Goal: Check status: Check status

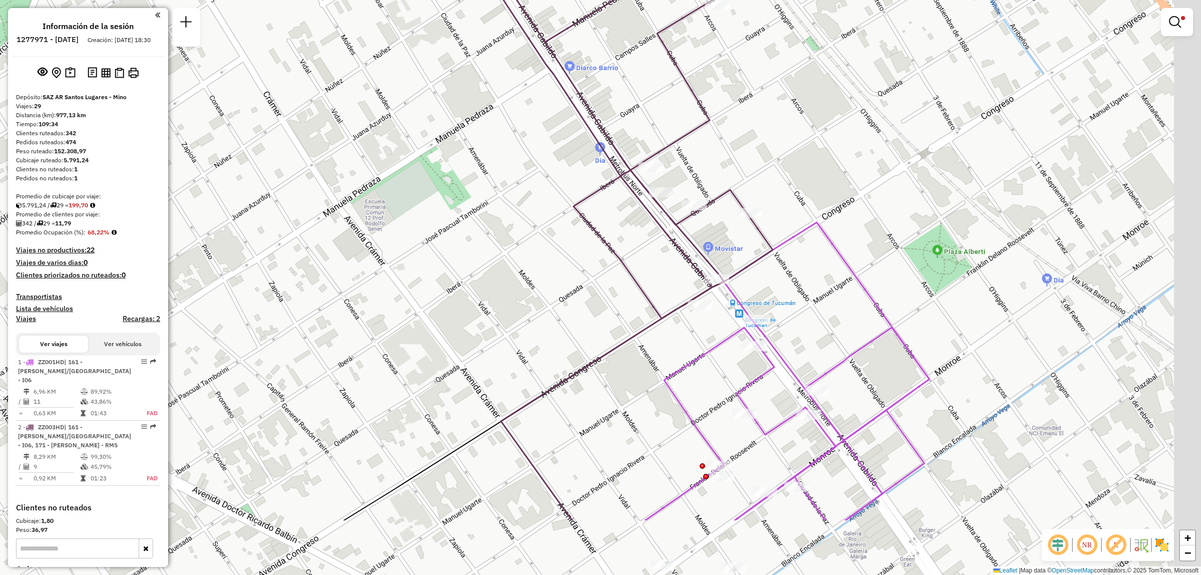
drag, startPoint x: 632, startPoint y: 276, endPoint x: 622, endPoint y: 220, distance: 56.9
click at [622, 220] on div "Limpiar filtros Ventana de servicio Día de servicio Capacidad Transportistas Ve…" at bounding box center [600, 287] width 1201 height 575
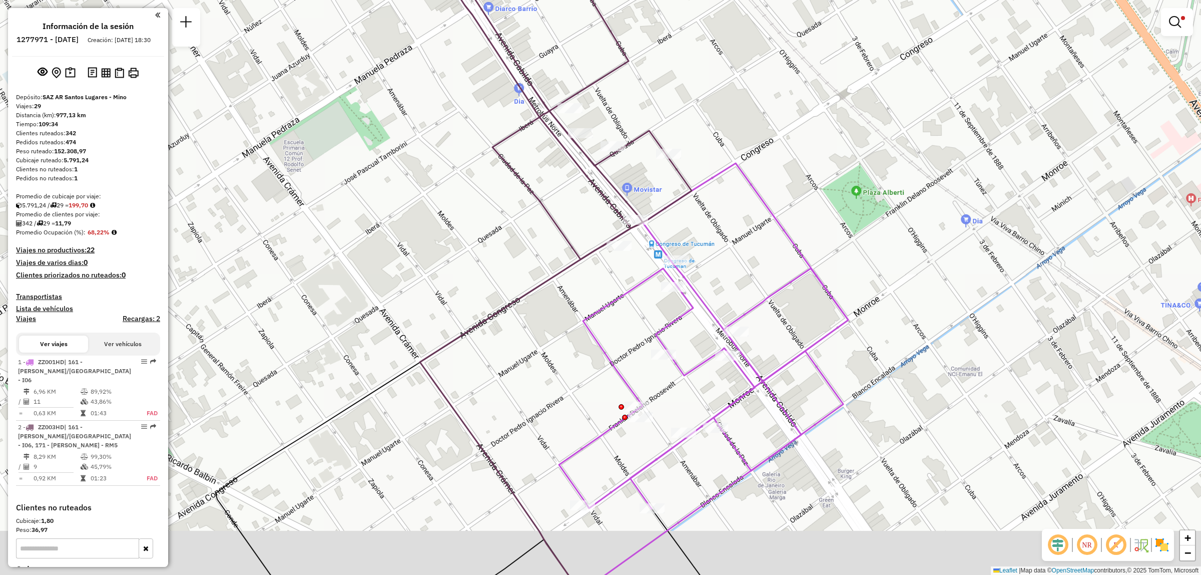
drag, startPoint x: 719, startPoint y: 402, endPoint x: 606, endPoint y: 318, distance: 141.0
click at [606, 318] on div "Limpiar filtros Ventana de servicio Día de servicio Capacidad Transportistas Ve…" at bounding box center [600, 287] width 1201 height 575
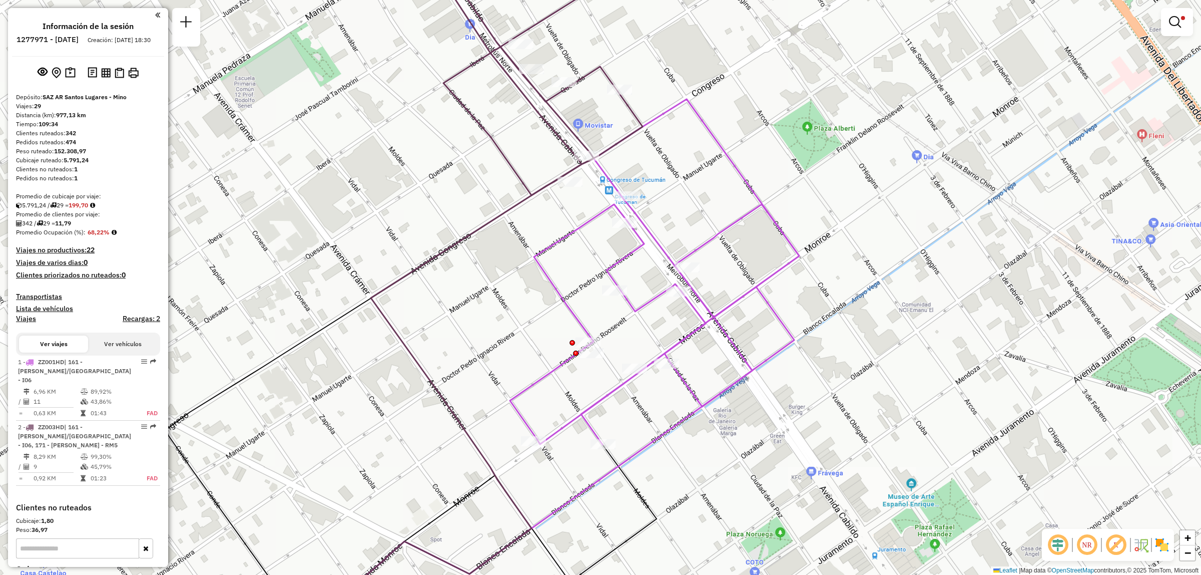
drag, startPoint x: 660, startPoint y: 290, endPoint x: 644, endPoint y: 251, distance: 42.5
click at [644, 251] on div "Limpiar filtros Ventana de servicio Día de servicio Capacidad Transportistas Ve…" at bounding box center [600, 287] width 1201 height 575
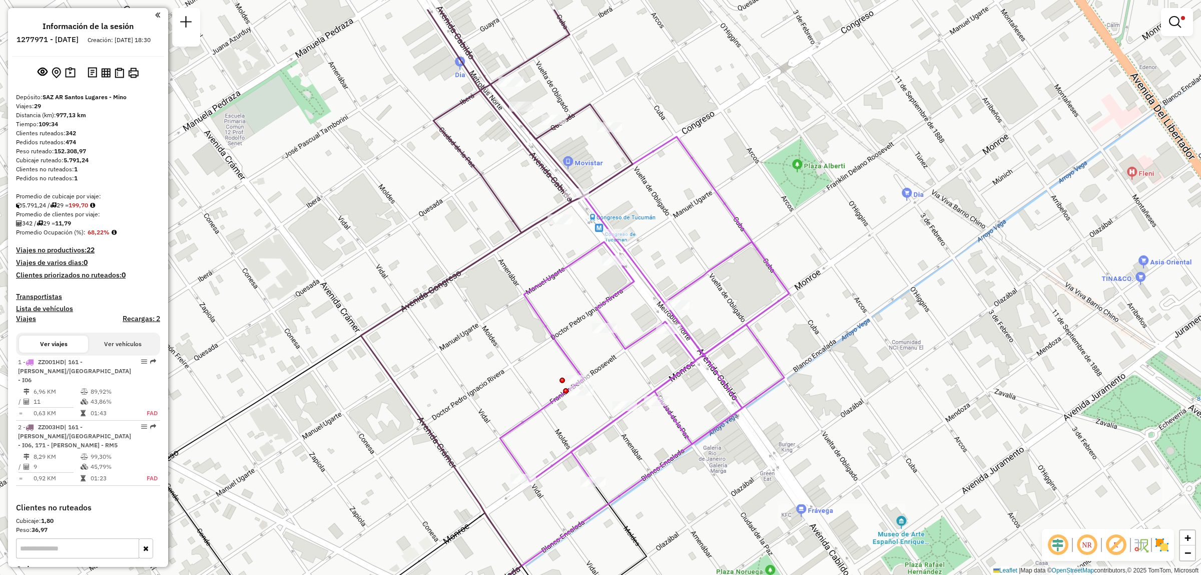
drag, startPoint x: 556, startPoint y: 211, endPoint x: 562, endPoint y: 275, distance: 64.3
click at [562, 275] on icon at bounding box center [644, 309] width 289 height 345
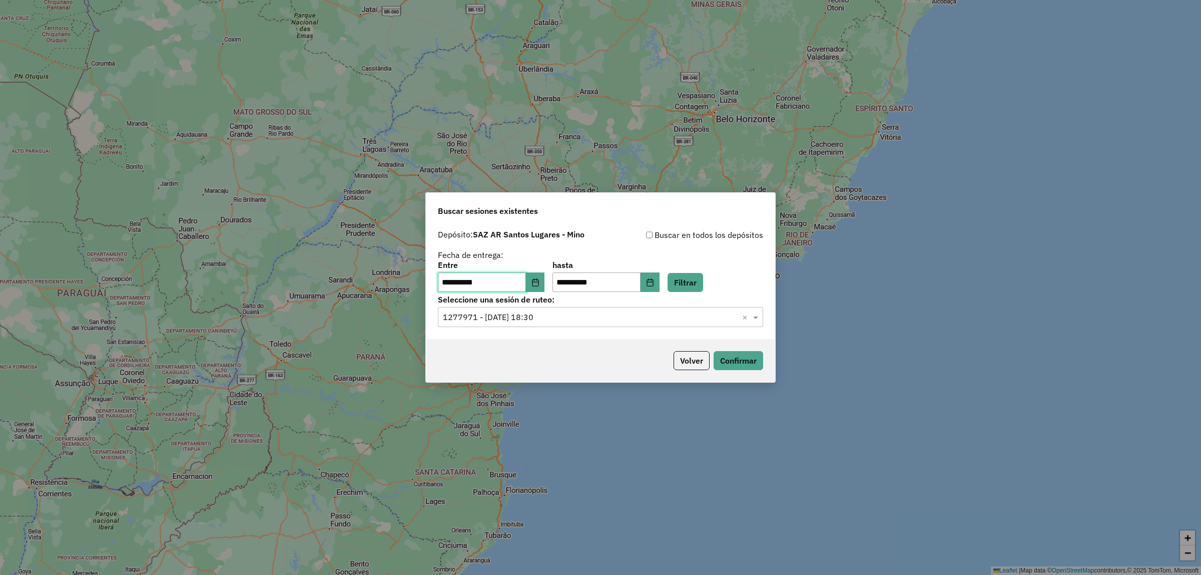
click at [511, 281] on input "**********" at bounding box center [482, 282] width 88 height 20
click at [534, 283] on span "**********" at bounding box center [491, 282] width 107 height 20
click at [539, 281] on icon "Choose Date" at bounding box center [535, 282] width 7 height 8
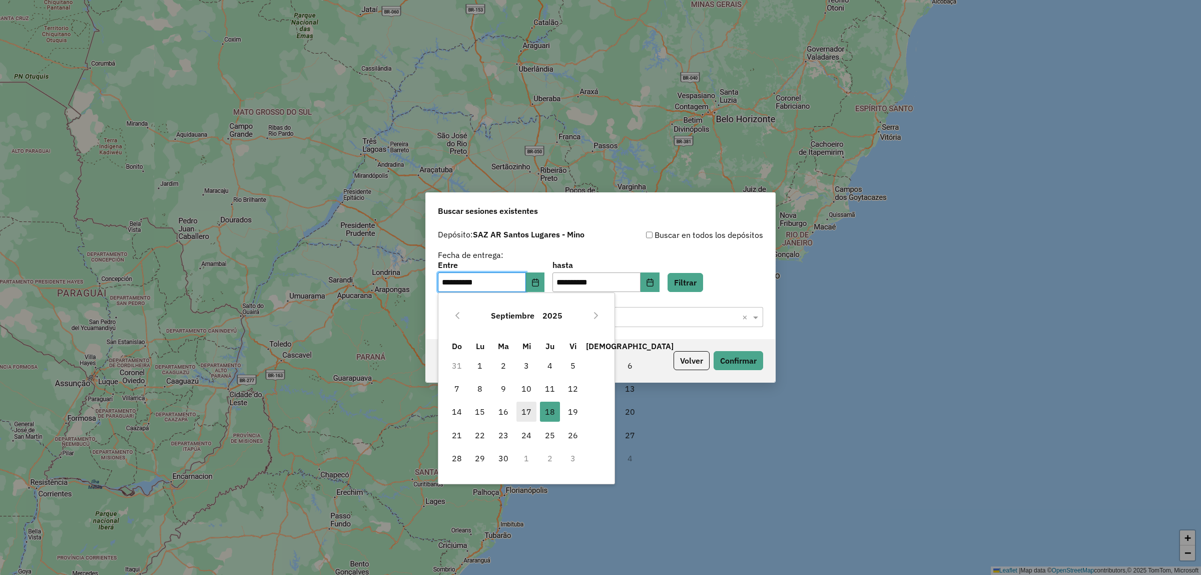
click at [526, 406] on span "17" at bounding box center [526, 411] width 20 height 20
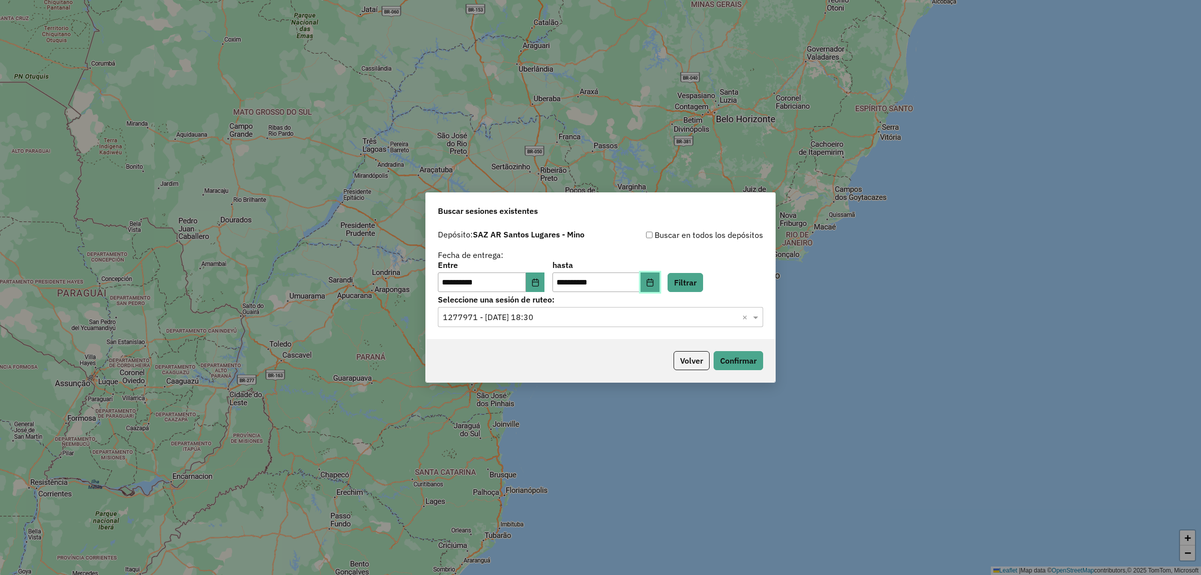
click at [654, 278] on icon "Choose Date" at bounding box center [650, 282] width 8 height 8
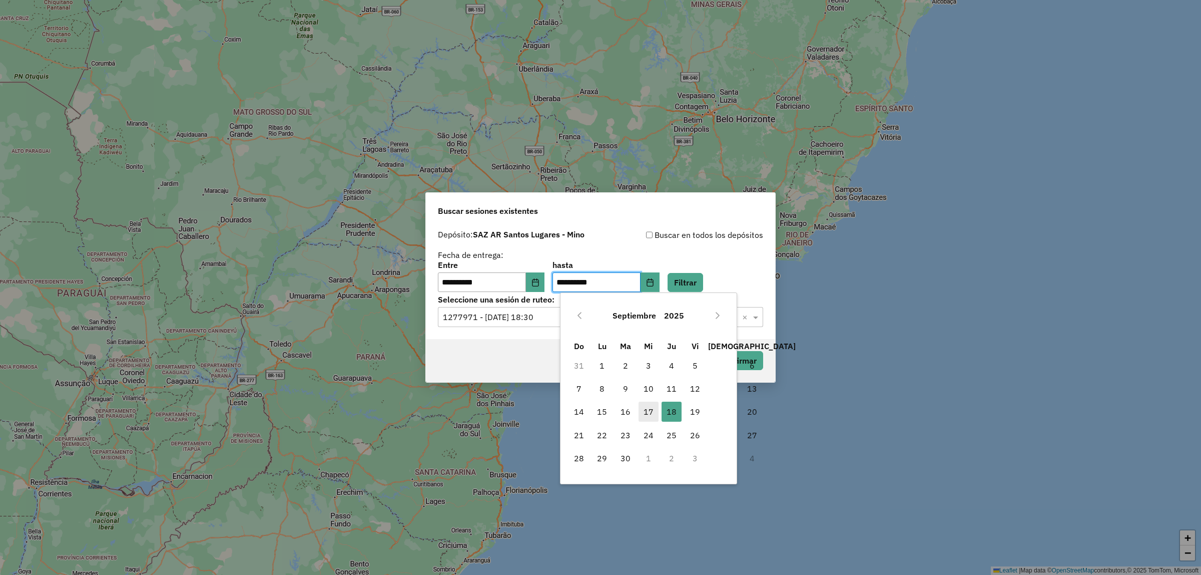
click at [646, 411] on span "17" at bounding box center [649, 411] width 20 height 20
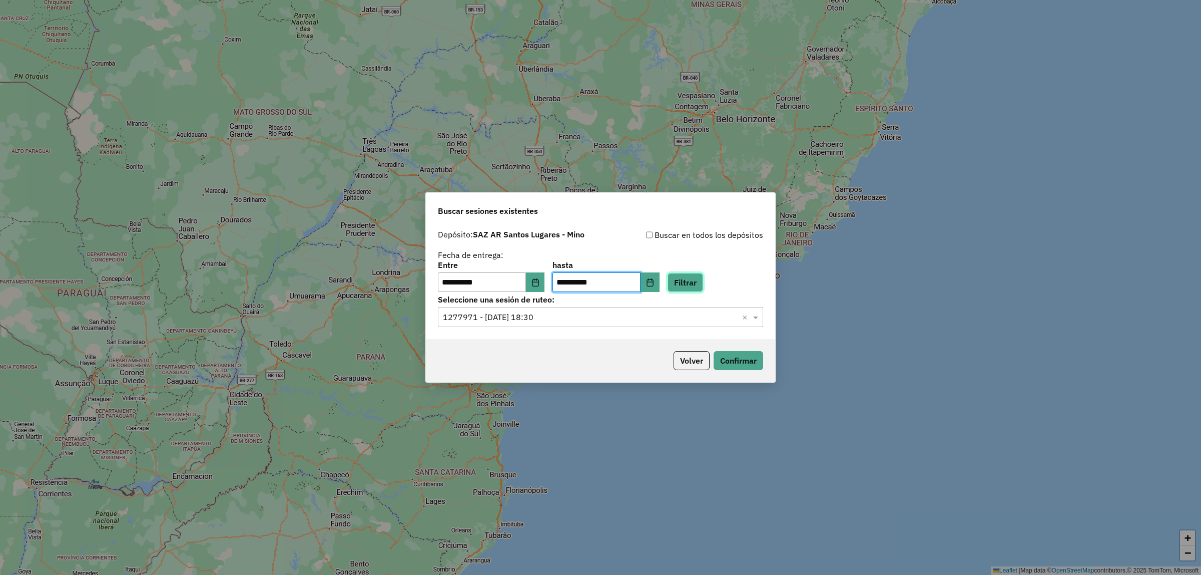
click at [692, 274] on button "Filtrar" at bounding box center [686, 282] width 36 height 19
click at [584, 325] on div "Seleccionar una sesión × ×" at bounding box center [600, 317] width 325 height 20
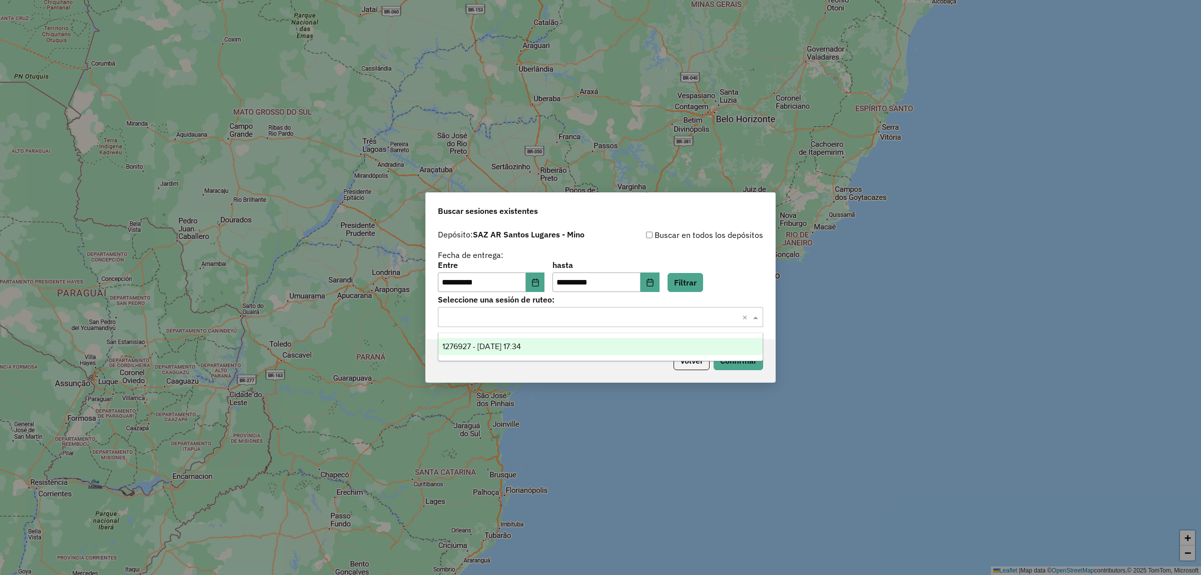
click at [576, 347] on div "1276927 - 17/09/2025 17:34" at bounding box center [600, 346] width 324 height 17
click at [730, 358] on button "Confirmar" at bounding box center [739, 360] width 50 height 19
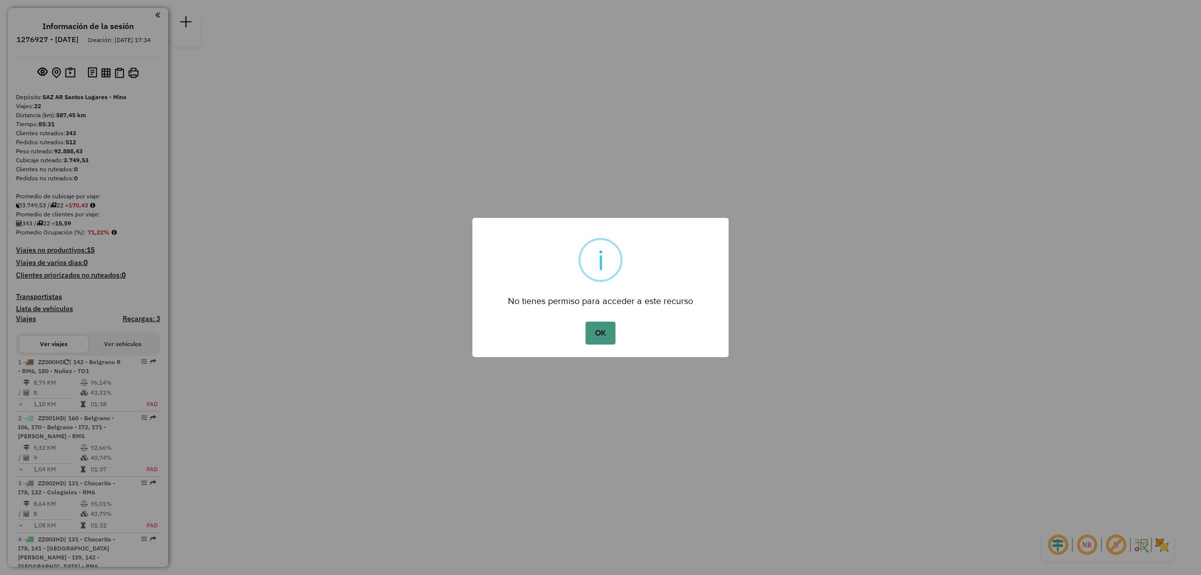
click at [615, 333] on div "OK No Cancel" at bounding box center [600, 333] width 256 height 28
click at [614, 333] on button "OK" at bounding box center [601, 332] width 30 height 23
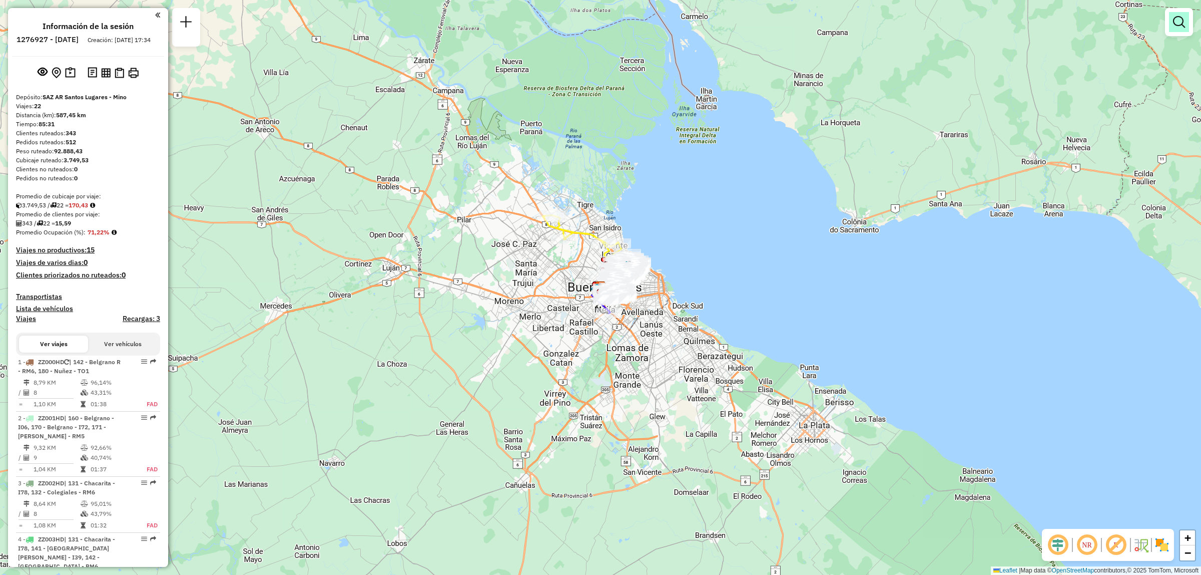
click at [1182, 24] on em at bounding box center [1179, 22] width 12 height 12
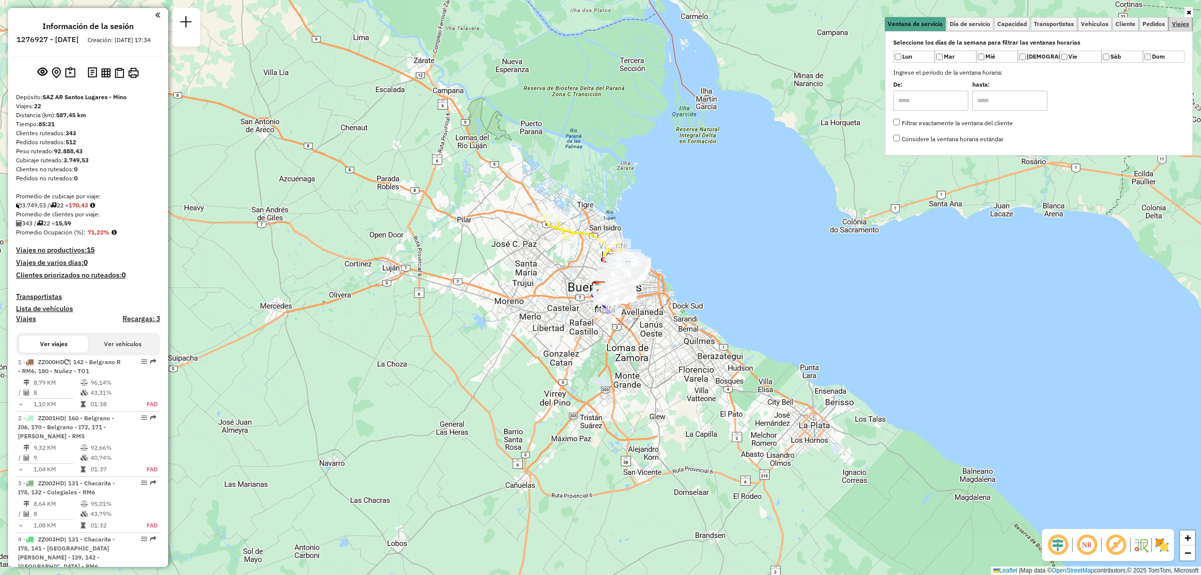
click at [1179, 26] on span "Viajes" at bounding box center [1180, 24] width 17 height 6
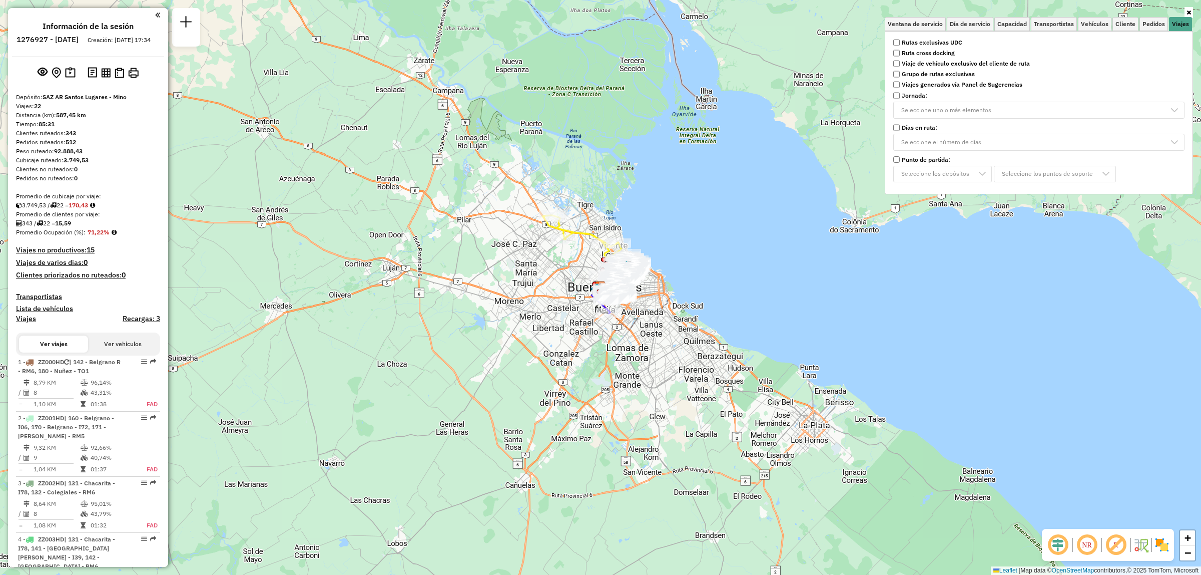
click at [914, 41] on strong "Rutas exclusivas UDC" at bounding box center [932, 42] width 61 height 9
click at [681, 253] on div "Limpiar filtros Ventana de servicio Día de servicio Capacidad Transportistas Ve…" at bounding box center [600, 287] width 1201 height 575
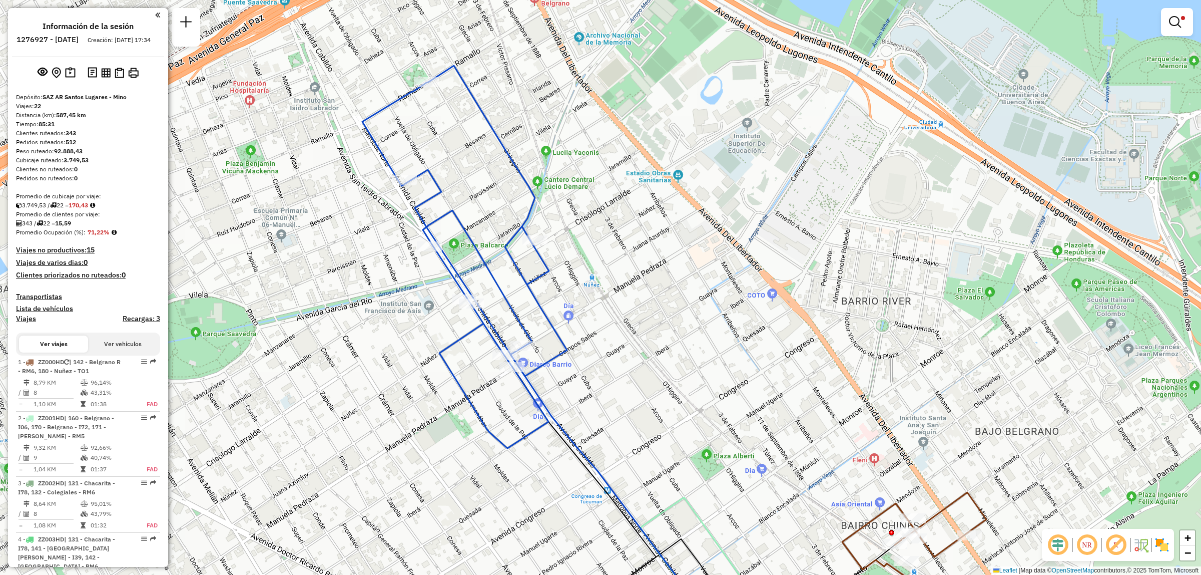
drag, startPoint x: 538, startPoint y: 289, endPoint x: 579, endPoint y: 363, distance: 84.4
click at [579, 363] on div "Limpiar filtros Ventana de servicio Día de servicio Capacidad Transportistas Ve…" at bounding box center [600, 287] width 1201 height 575
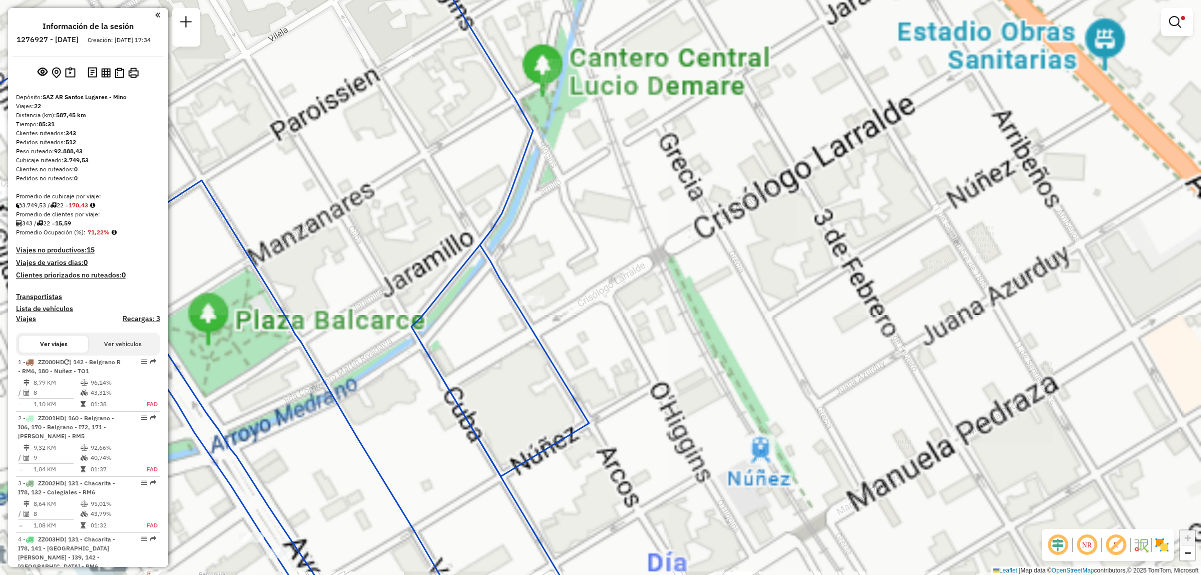
drag, startPoint x: 554, startPoint y: 232, endPoint x: 539, endPoint y: 280, distance: 50.7
click at [539, 280] on div "Limpiar filtros Ventana de servicio Día de servicio Capacidad Transportistas Ve…" at bounding box center [600, 287] width 1201 height 575
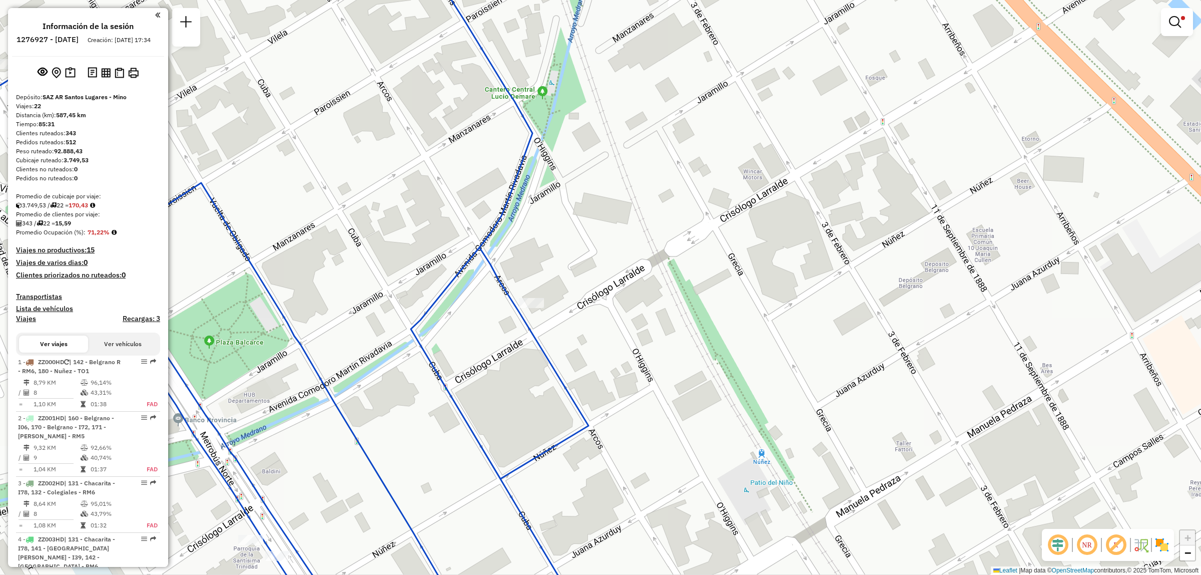
drag, startPoint x: 552, startPoint y: 271, endPoint x: 566, endPoint y: 329, distance: 60.2
click at [566, 329] on div "Limpiar filtros Ventana de servicio Día de servicio Capacidad Transportistas Ve…" at bounding box center [600, 287] width 1201 height 575
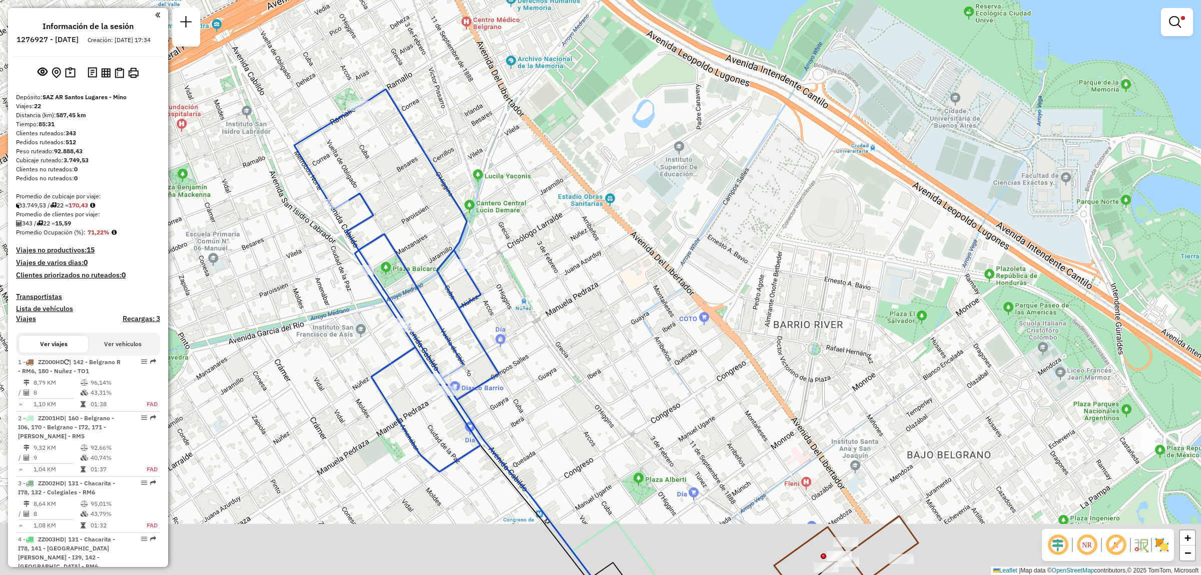
drag, startPoint x: 537, startPoint y: 396, endPoint x: 500, endPoint y: 264, distance: 137.0
click at [500, 264] on div "Limpiar filtros Ventana de servicio Día de servicio Capacidad Transportistas Ve…" at bounding box center [600, 287] width 1201 height 575
